Goal: Consume media (video, audio): Consume media (video, audio)

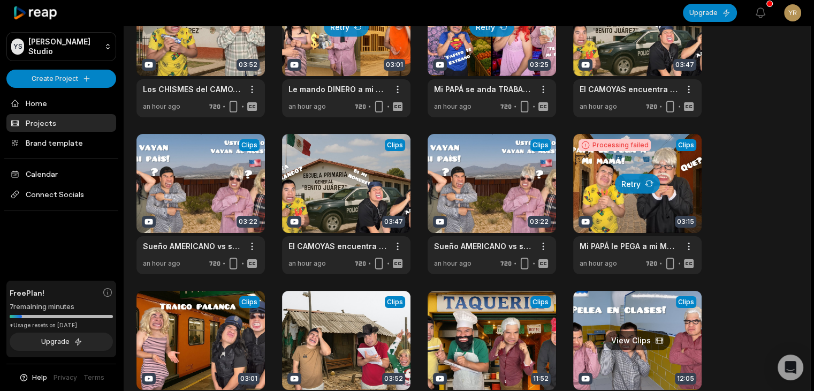
scroll to position [107, 0]
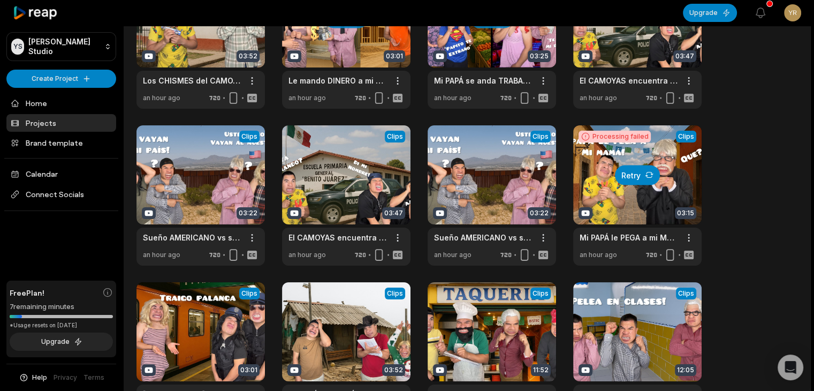
click at [640, 173] on button "Retry" at bounding box center [637, 175] width 45 height 20
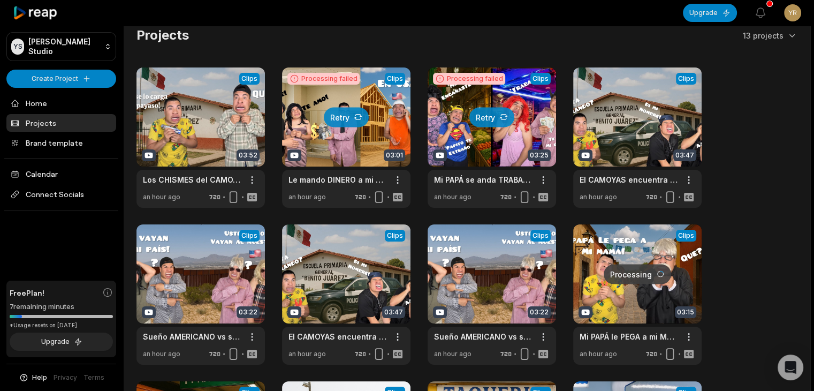
scroll to position [0, 0]
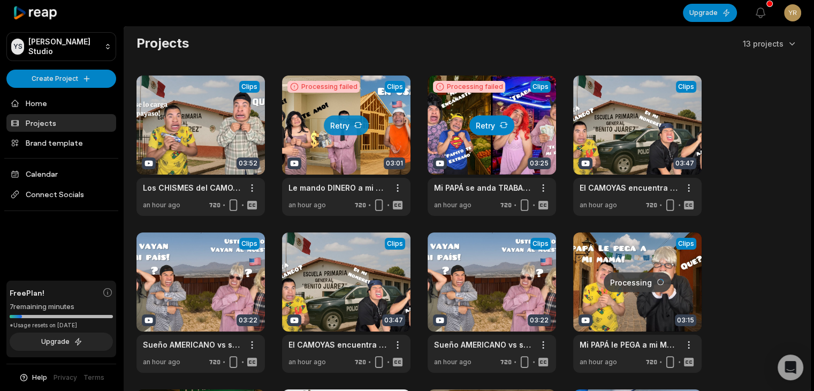
drag, startPoint x: 495, startPoint y: 125, endPoint x: 479, endPoint y: 126, distance: 16.1
click at [495, 125] on button "Retry" at bounding box center [492, 125] width 45 height 20
click at [352, 126] on button "Retry" at bounding box center [346, 125] width 45 height 20
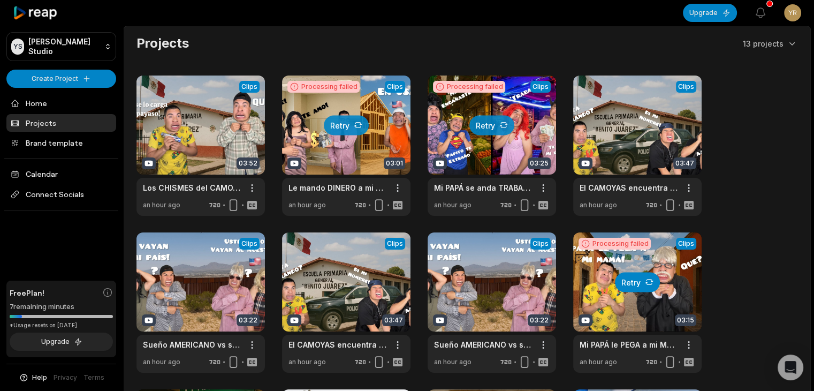
click at [656, 280] on button "Retry" at bounding box center [637, 282] width 45 height 20
click at [790, 255] on div "View Clips Clips 03:52 Los CHISMES del CAMOYAS/casi se lo CARGA el PAYASO Open …" at bounding box center [467, 302] width 661 height 454
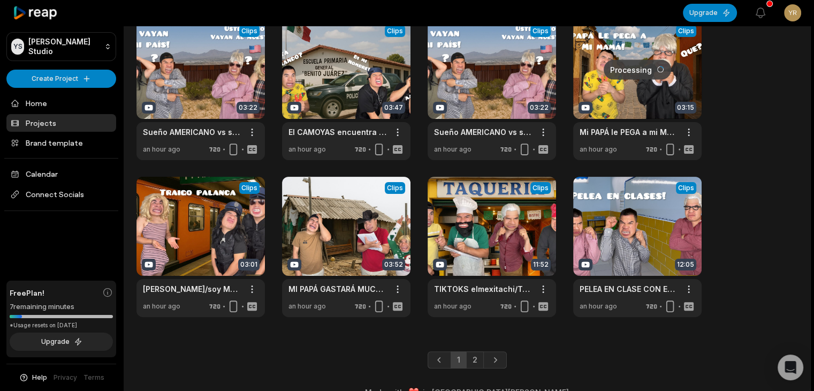
scroll to position [233, 0]
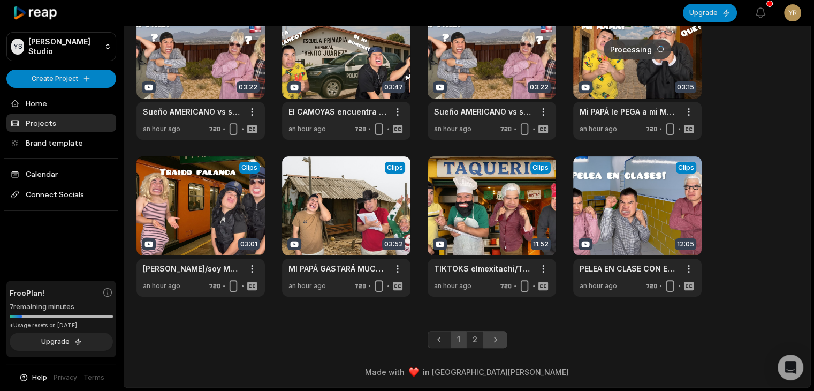
click at [497, 344] on icon "Next page" at bounding box center [495, 339] width 11 height 11
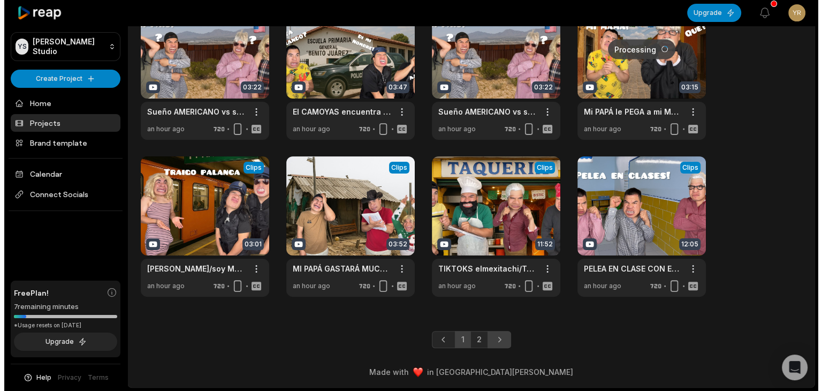
scroll to position [0, 0]
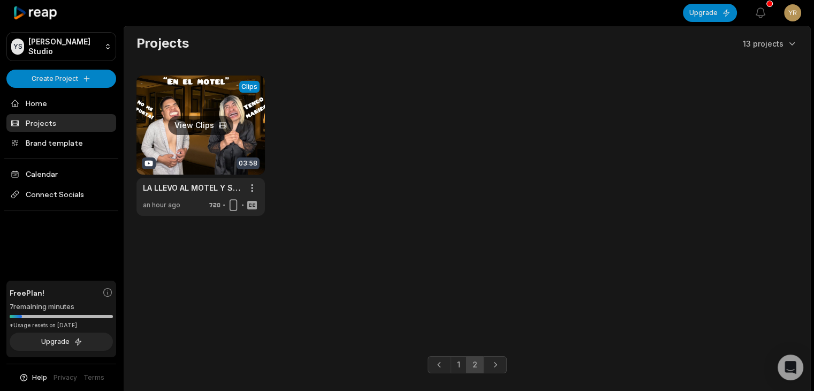
click at [206, 125] on link at bounding box center [201, 145] width 128 height 140
